Goal: Task Accomplishment & Management: Complete application form

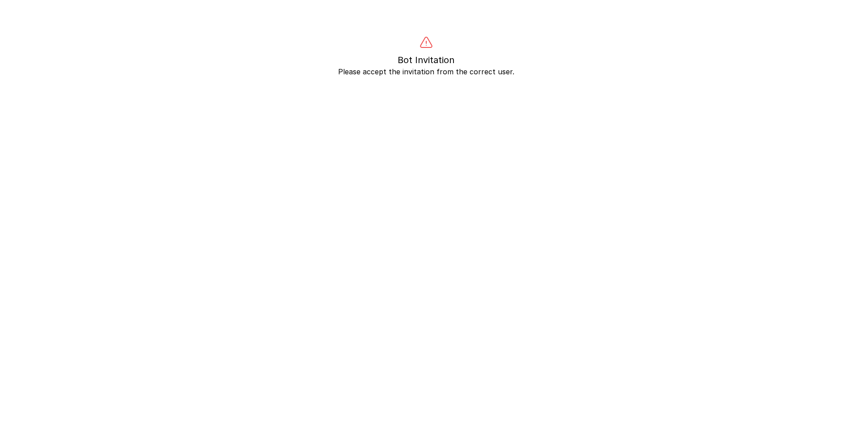
click at [448, 77] on body "Bot Invitation Please accept the invitation from the correct user." at bounding box center [426, 247] width 852 height 423
